Goal: Navigation & Orientation: Understand site structure

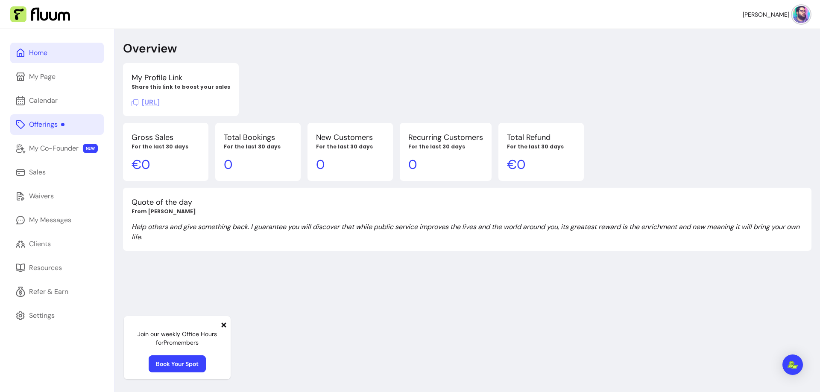
click at [74, 125] on link "Offerings" at bounding box center [57, 124] width 94 height 20
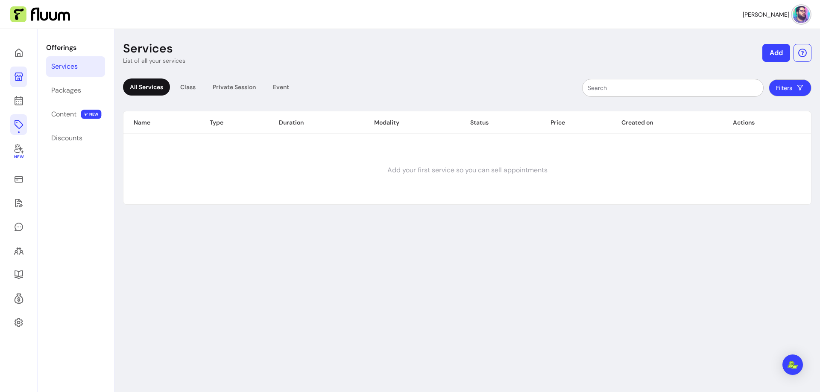
click at [18, 77] on icon at bounding box center [19, 77] width 10 height 10
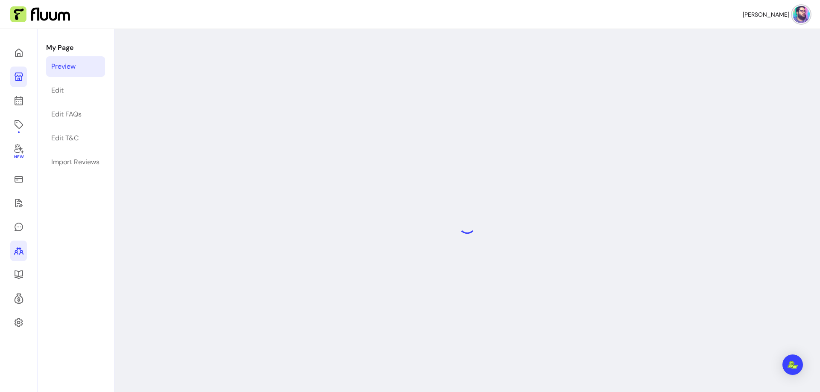
click at [23, 253] on icon at bounding box center [19, 251] width 10 height 10
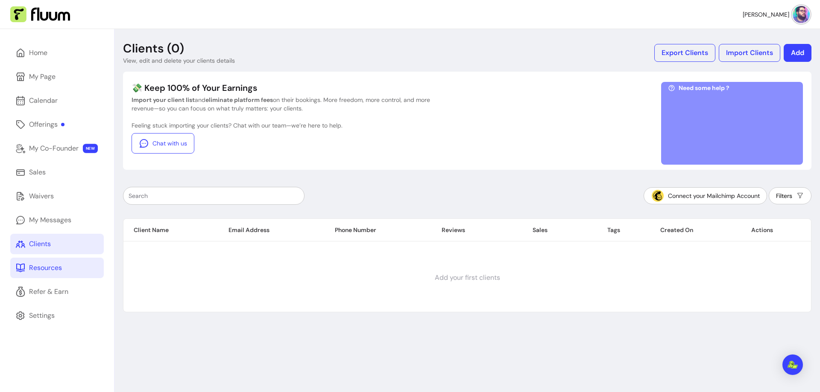
click at [69, 272] on link "Resources" at bounding box center [57, 268] width 94 height 20
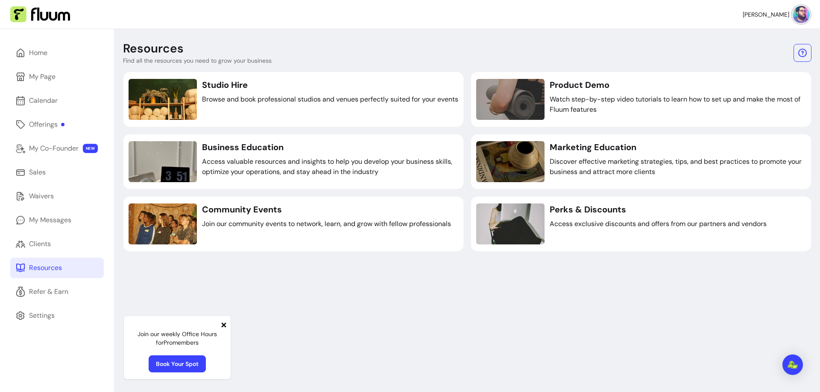
click at [747, 30] on div "Resources Find all the resources you need to grow your business Studio Hire Bro…" at bounding box center [467, 225] width 706 height 392
